Goal: Find specific page/section: Find specific page/section

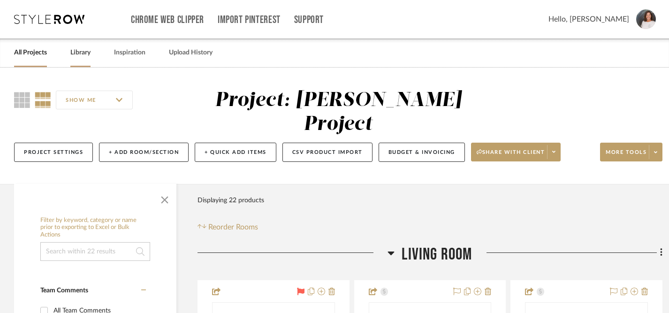
click at [84, 51] on link "Library" at bounding box center [80, 52] width 20 height 13
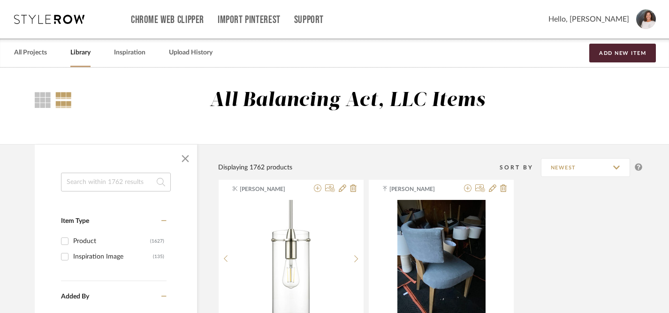
click at [134, 189] on input at bounding box center [116, 182] width 110 height 19
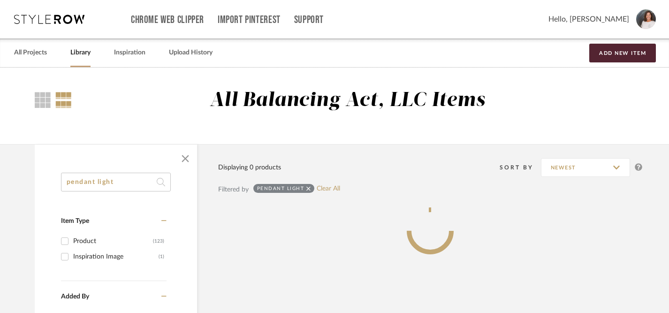
type input "pendant light"
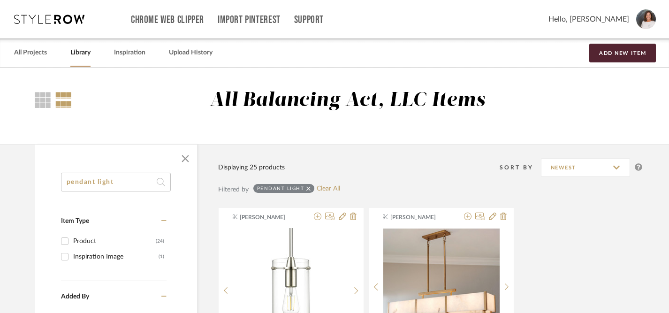
drag, startPoint x: 145, startPoint y: 184, endPoint x: 11, endPoint y: 184, distance: 133.8
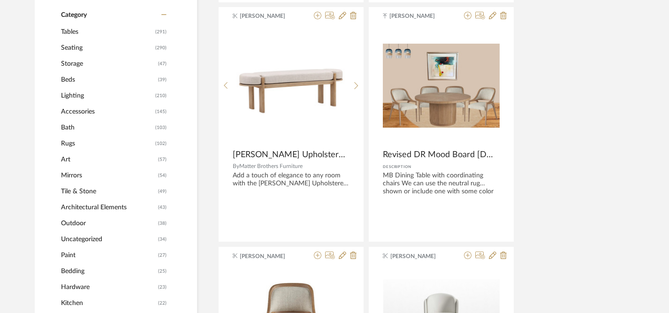
scroll to position [413, 0]
click at [159, 94] on span "(210)" at bounding box center [160, 95] width 11 height 15
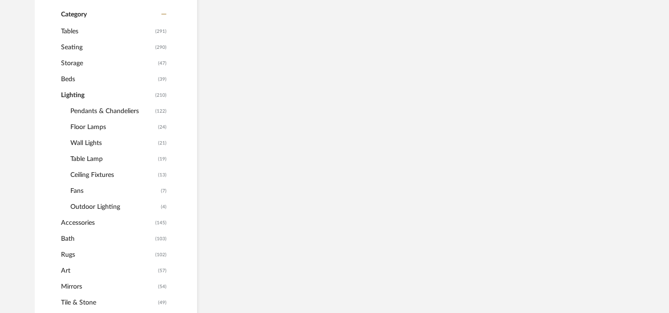
scroll to position [387, 0]
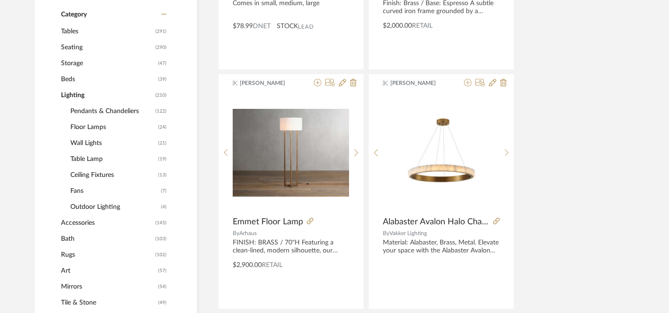
click at [80, 95] on span "Lighting" at bounding box center [107, 95] width 92 height 16
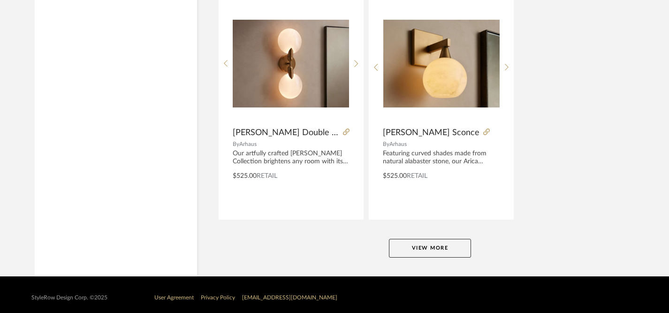
scroll to position [4324, 0]
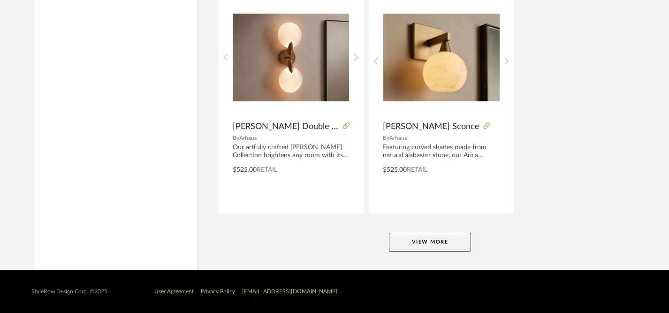
click at [446, 248] on button "View More" at bounding box center [430, 242] width 82 height 19
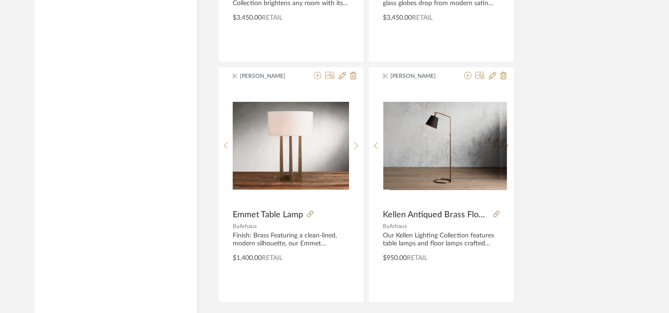
scroll to position [8645, 0]
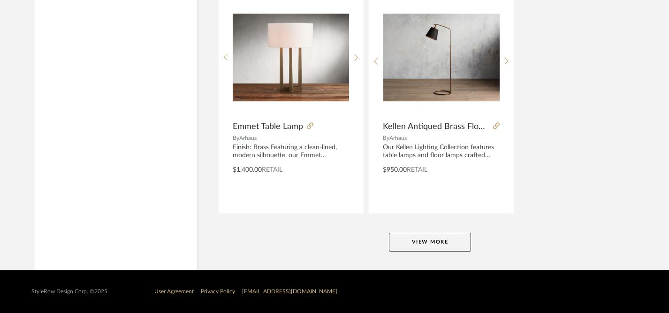
click at [441, 245] on button "View More" at bounding box center [430, 242] width 82 height 19
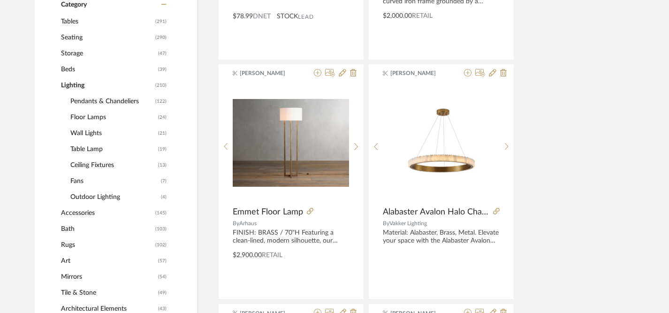
scroll to position [398, 0]
click at [161, 165] on span "(13)" at bounding box center [162, 164] width 8 height 15
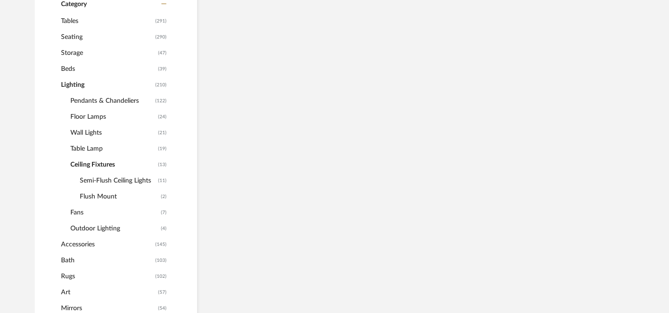
scroll to position [382, 0]
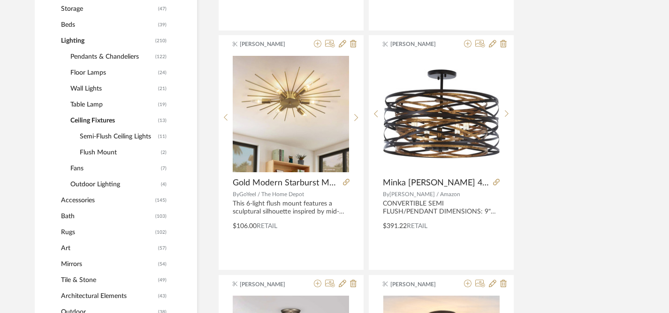
scroll to position [429, 0]
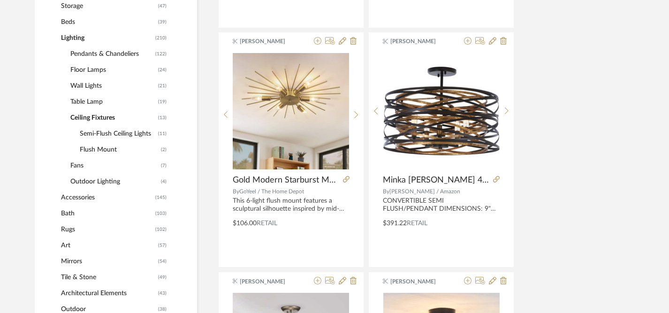
click at [113, 53] on span "Pendants & Chandeliers" at bounding box center [111, 54] width 83 height 16
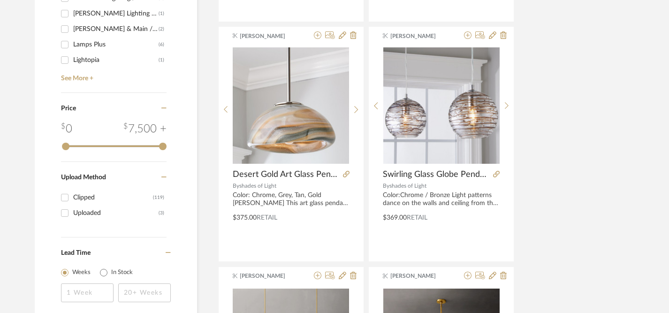
scroll to position [1156, 0]
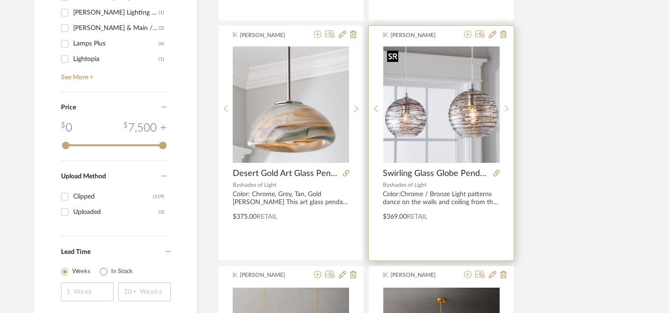
click at [443, 119] on img "0" at bounding box center [441, 104] width 116 height 116
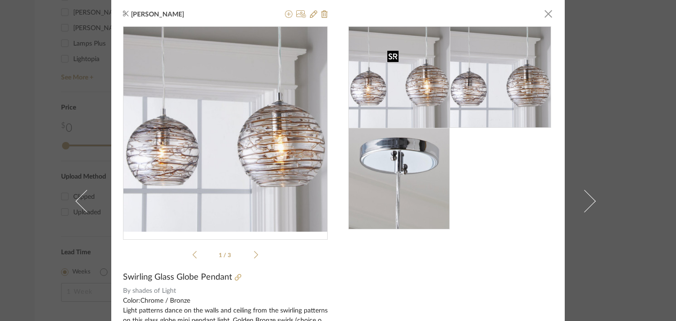
scroll to position [0, 0]
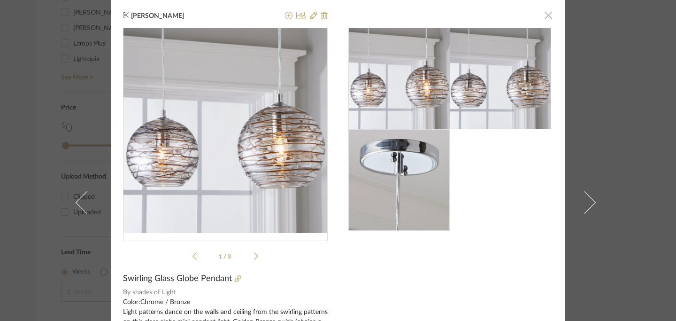
click at [539, 17] on span "button" at bounding box center [548, 15] width 19 height 19
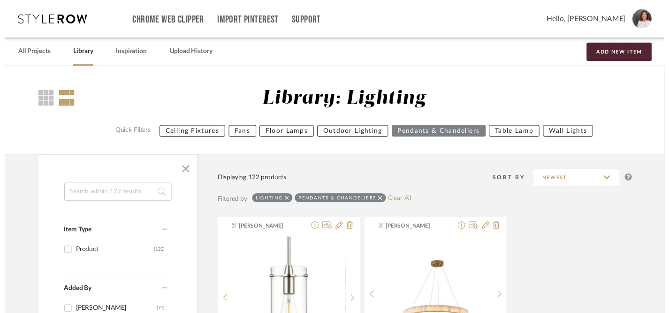
scroll to position [1156, 0]
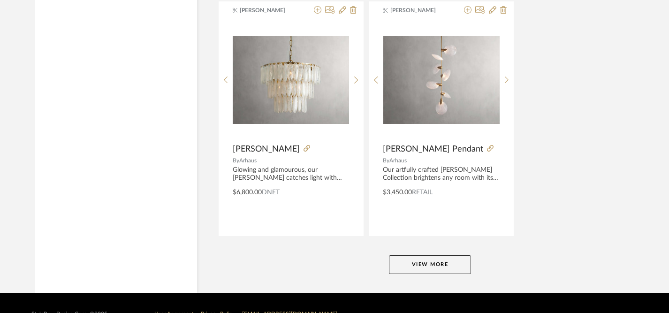
scroll to position [4324, 0]
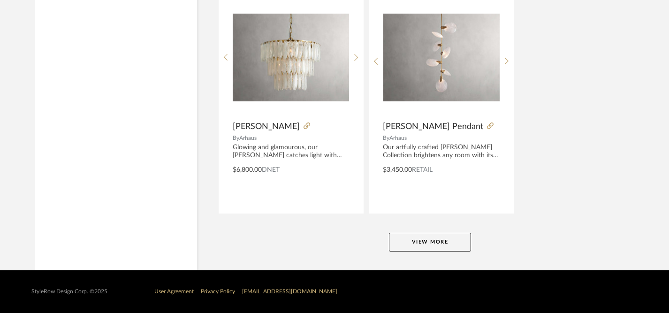
click at [436, 238] on button "View More" at bounding box center [430, 242] width 82 height 19
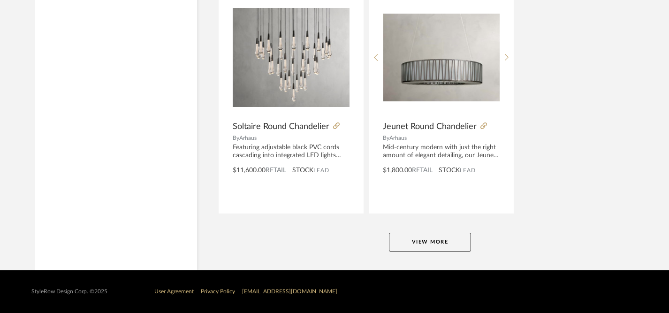
click at [436, 238] on button "View More" at bounding box center [430, 242] width 82 height 19
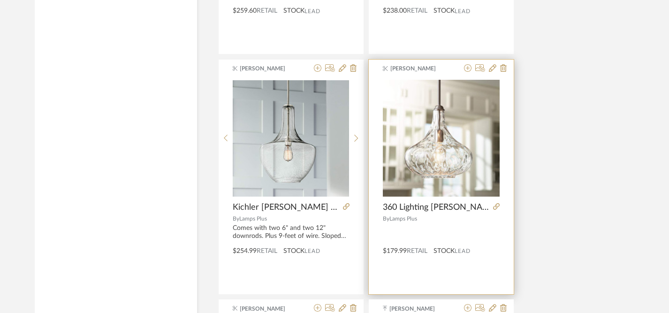
scroll to position [11928, 0]
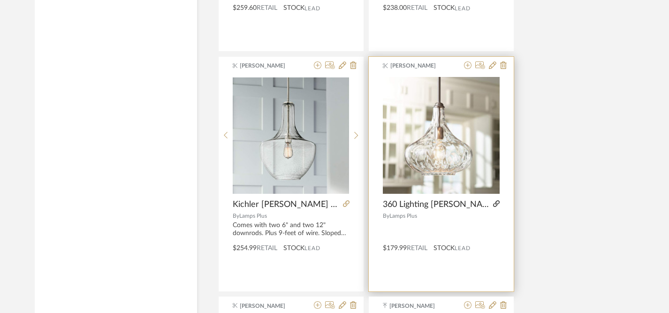
click at [496, 202] on icon at bounding box center [496, 203] width 7 height 7
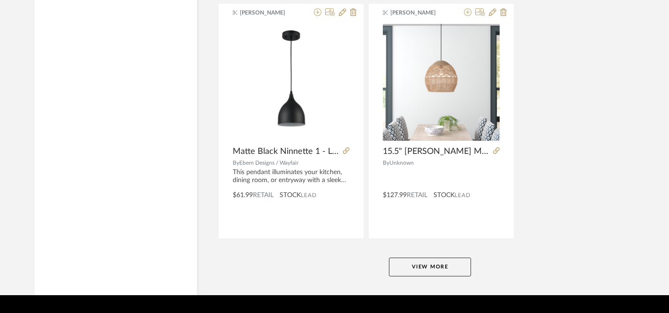
scroll to position [12966, 0]
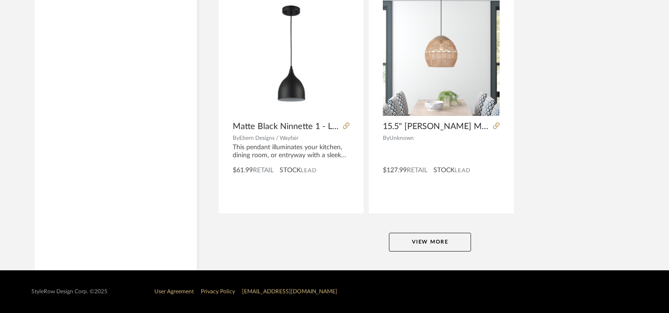
click at [433, 240] on button "View More" at bounding box center [430, 242] width 82 height 19
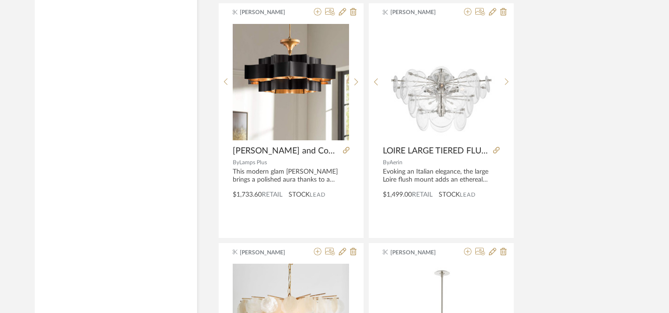
scroll to position [8978, 0]
